Goal: Navigation & Orientation: Find specific page/section

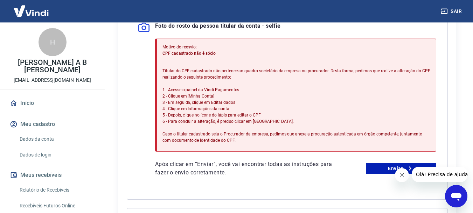
scroll to position [186, 0]
click at [27, 97] on link "Início" at bounding box center [52, 102] width 88 height 15
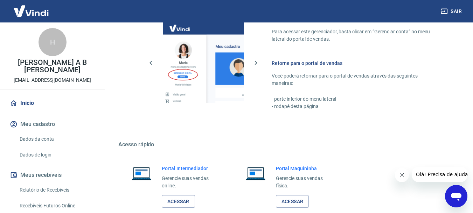
scroll to position [435, 0]
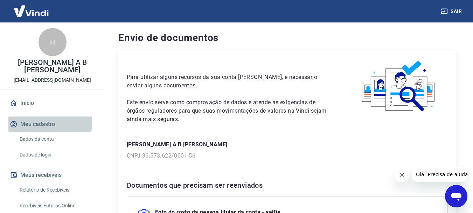
click at [42, 116] on button "Meu cadastro" at bounding box center [52, 123] width 88 height 15
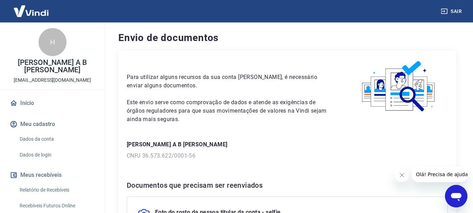
click at [27, 97] on link "Início" at bounding box center [52, 102] width 88 height 15
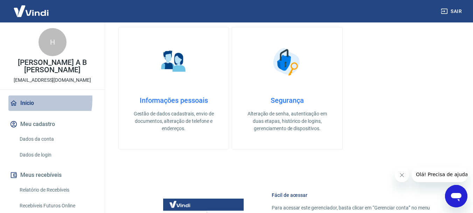
click at [23, 95] on link "Início" at bounding box center [52, 102] width 88 height 15
